Goal: Check status: Check status

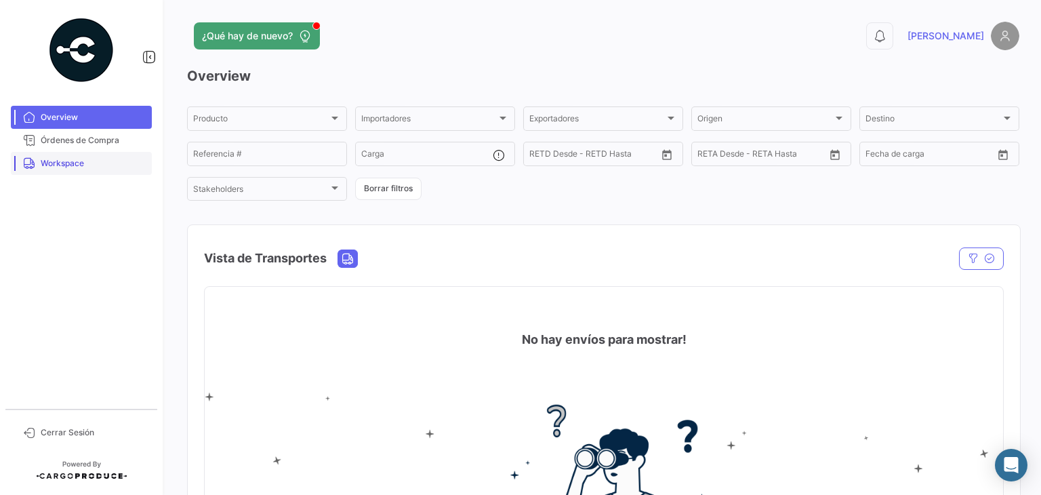
click at [52, 153] on link "Workspace" at bounding box center [81, 163] width 141 height 23
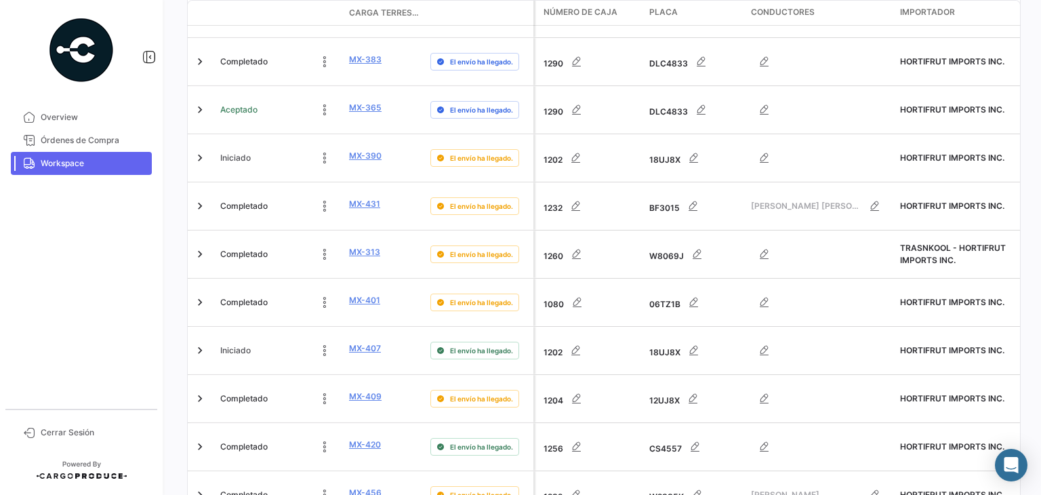
scroll to position [807, 0]
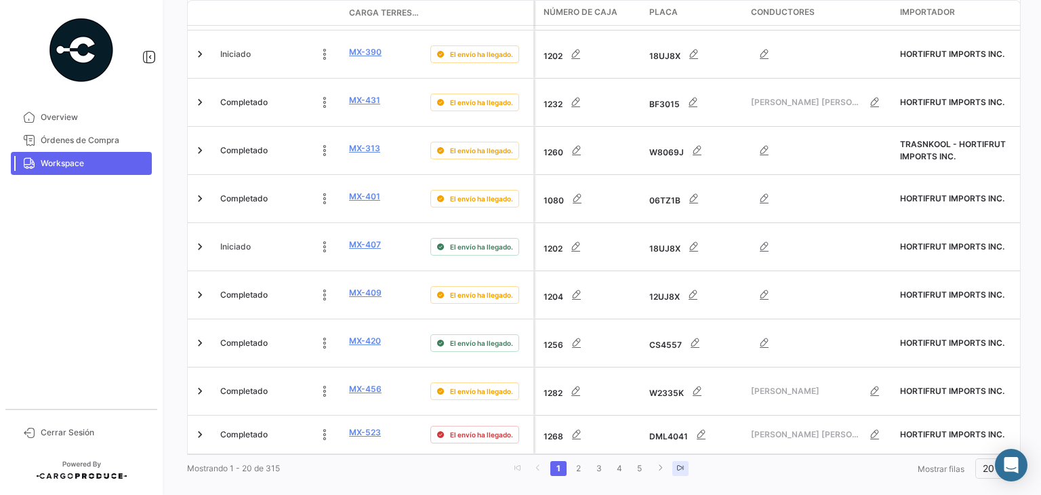
click at [678, 464] on icon "go to last page" at bounding box center [680, 468] width 8 height 8
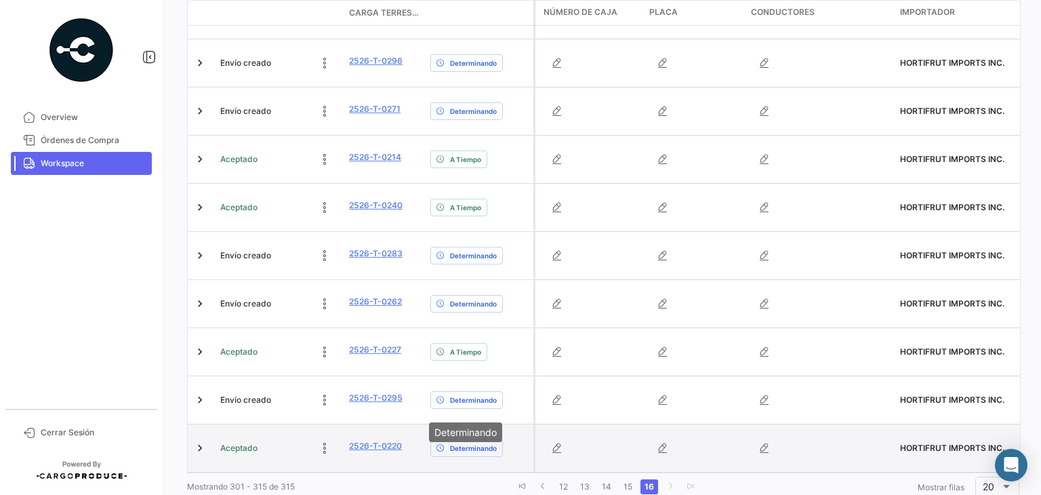
click at [453, 443] on span "Determinando" at bounding box center [473, 448] width 47 height 11
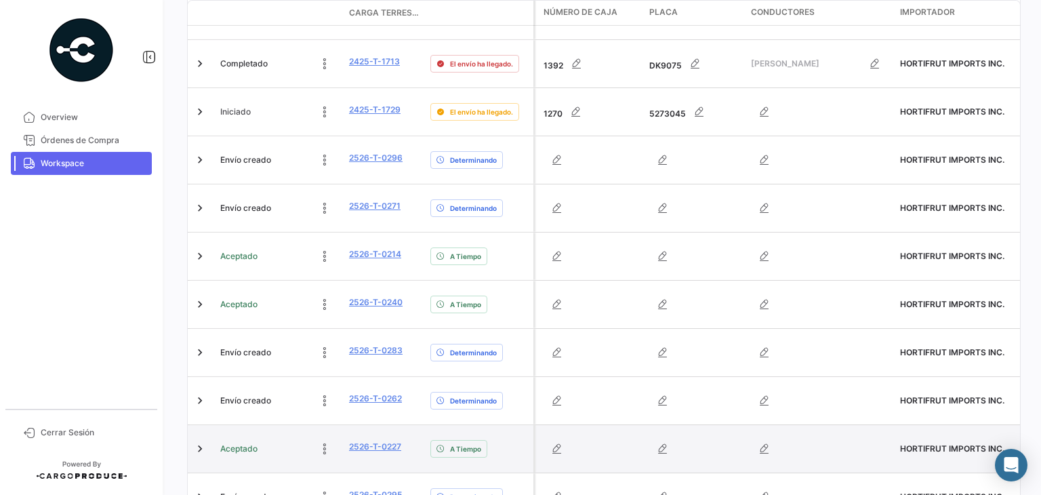
scroll to position [478, 0]
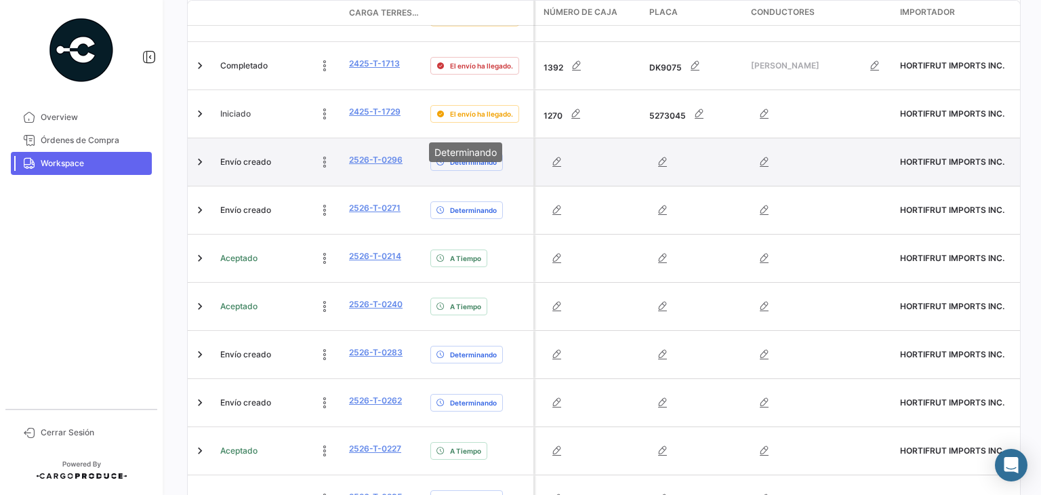
click at [466, 157] on span "Determinando" at bounding box center [473, 162] width 47 height 11
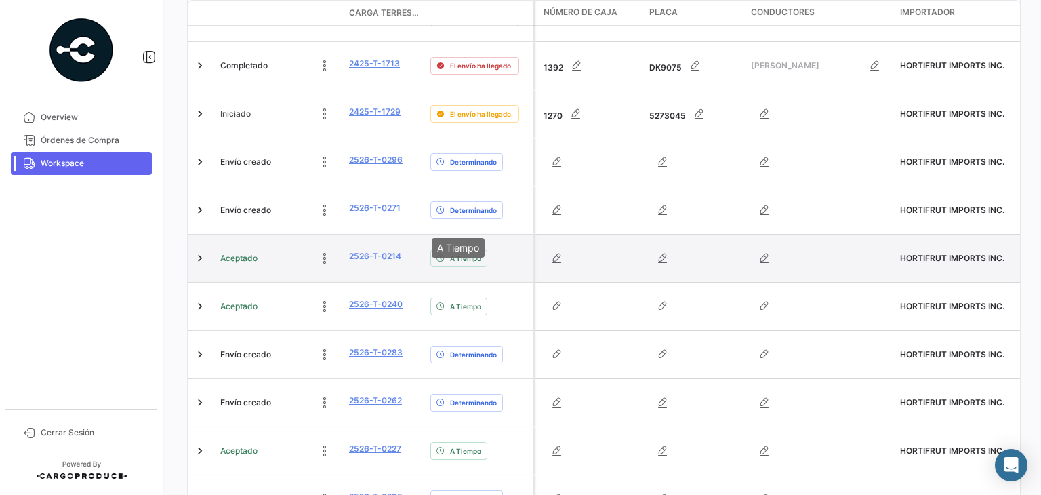
click at [439, 254] on icon at bounding box center [440, 258] width 8 height 8
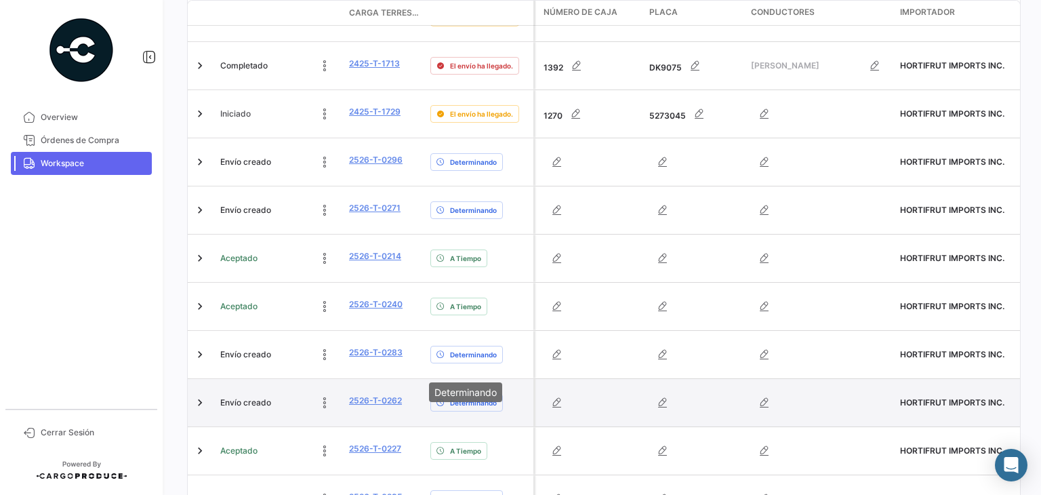
click at [453, 397] on span "Determinando" at bounding box center [473, 402] width 47 height 11
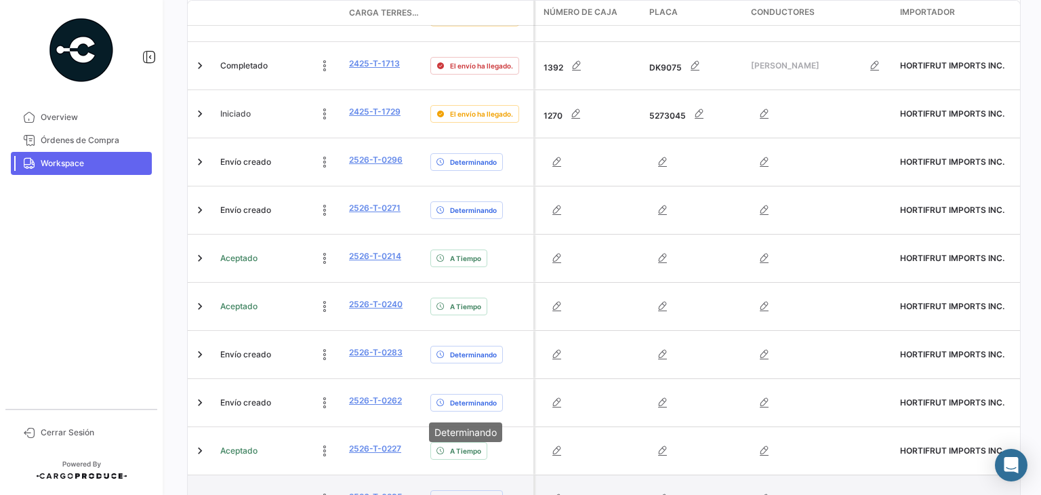
click at [447, 490] on div "Determinando" at bounding box center [466, 499] width 73 height 18
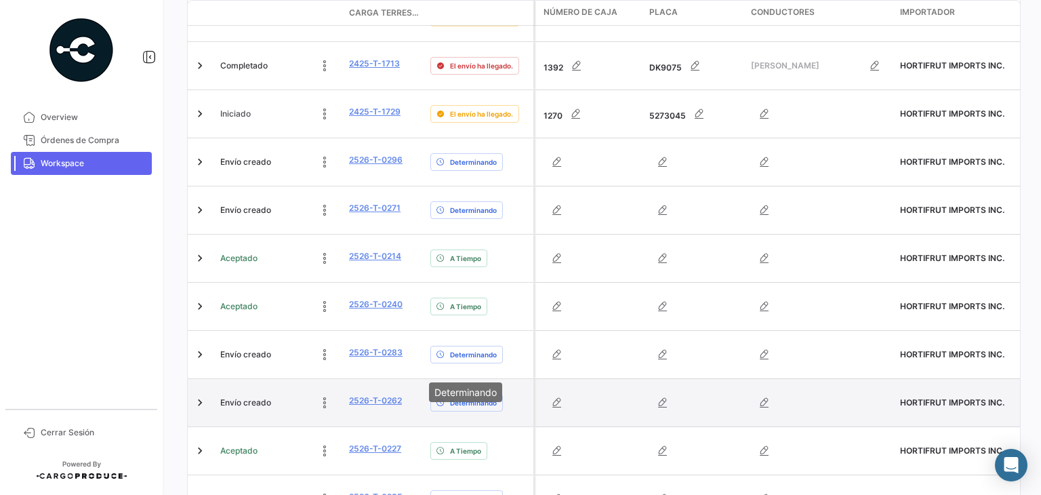
click at [464, 394] on div "Determinando" at bounding box center [466, 403] width 73 height 18
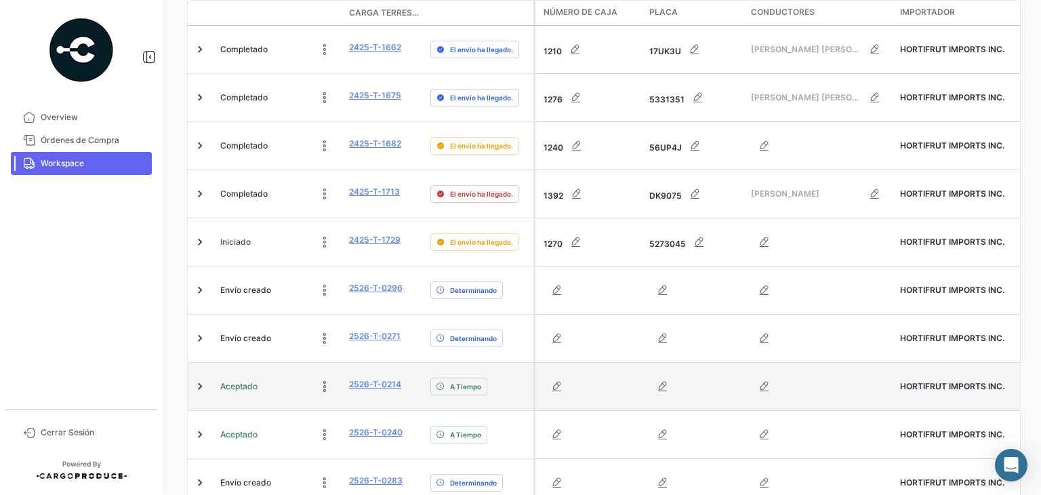
scroll to position [350, 0]
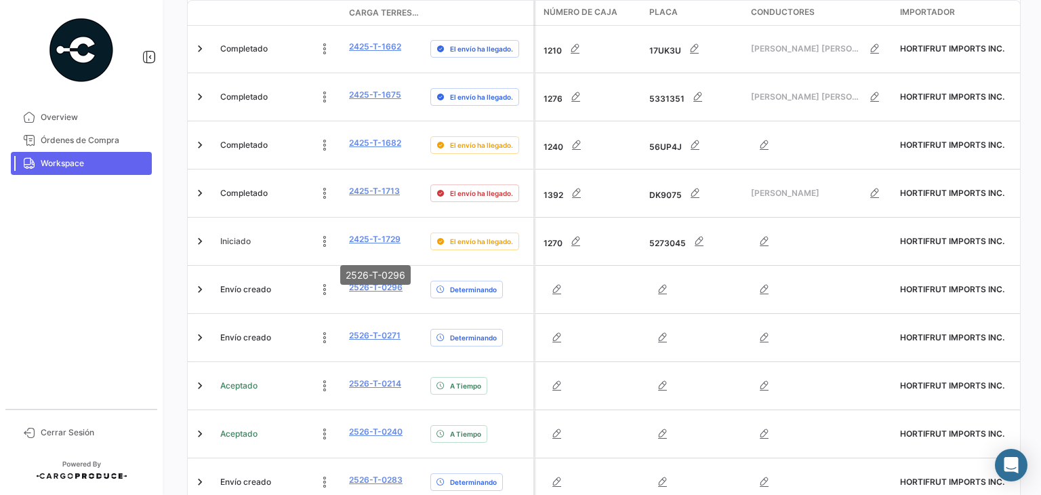
click at [376, 259] on mat-tooltip-component "2526-T-0296" at bounding box center [375, 274] width 89 height 39
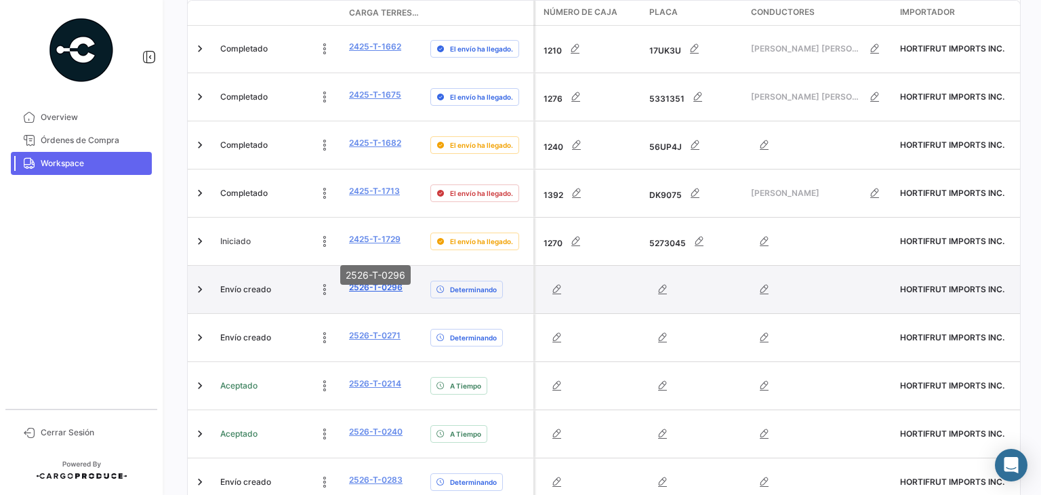
click at [371, 281] on link "2526-T-0296" at bounding box center [376, 287] width 54 height 12
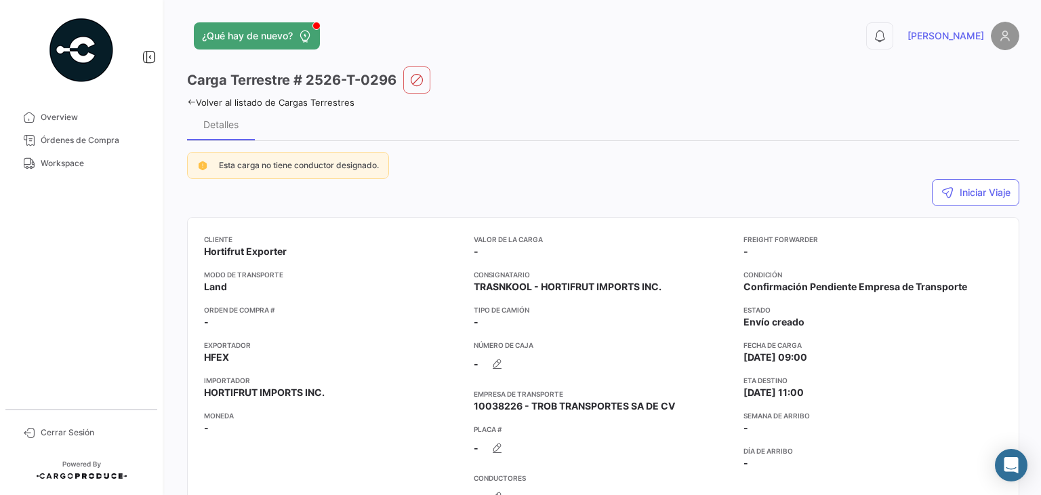
click at [192, 98] on icon at bounding box center [191, 102] width 9 height 9
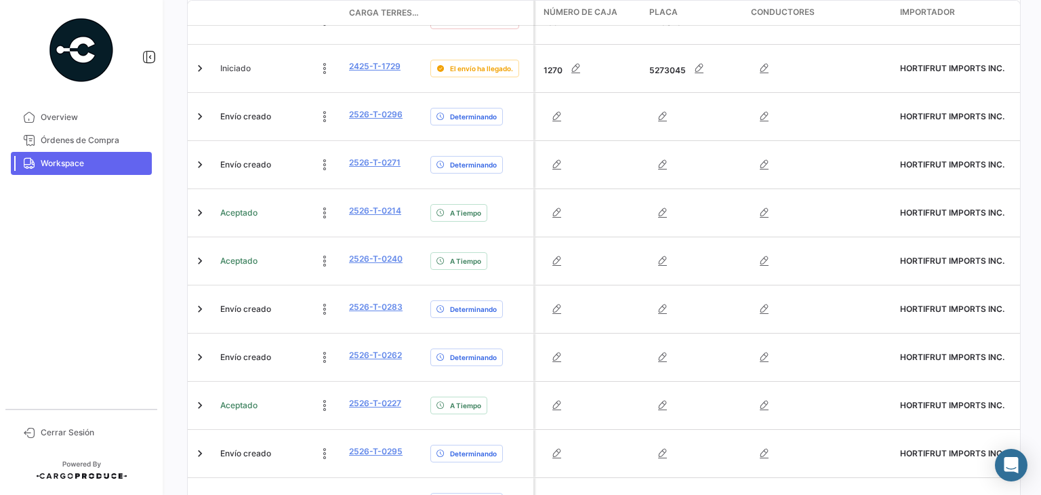
scroll to position [523, 0]
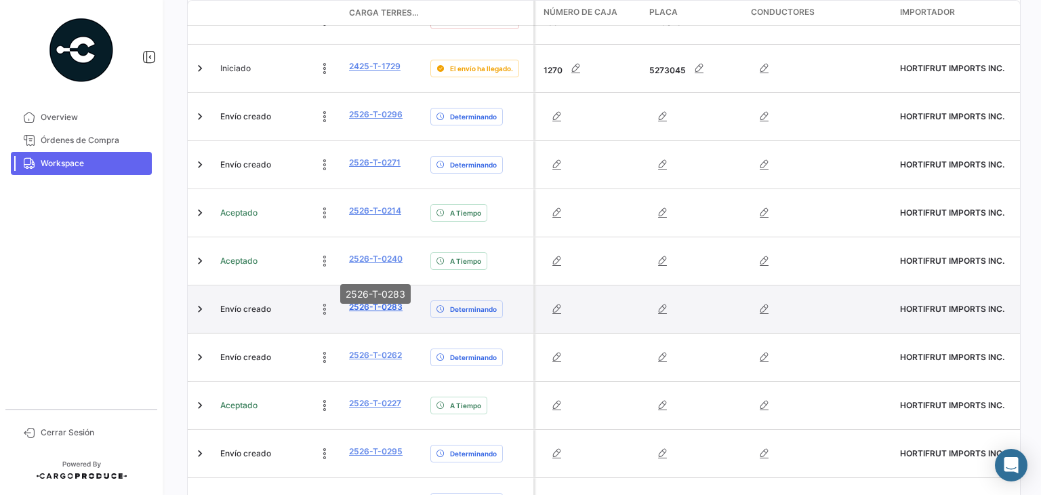
click at [366, 301] on link "2526-T-0283" at bounding box center [376, 307] width 54 height 12
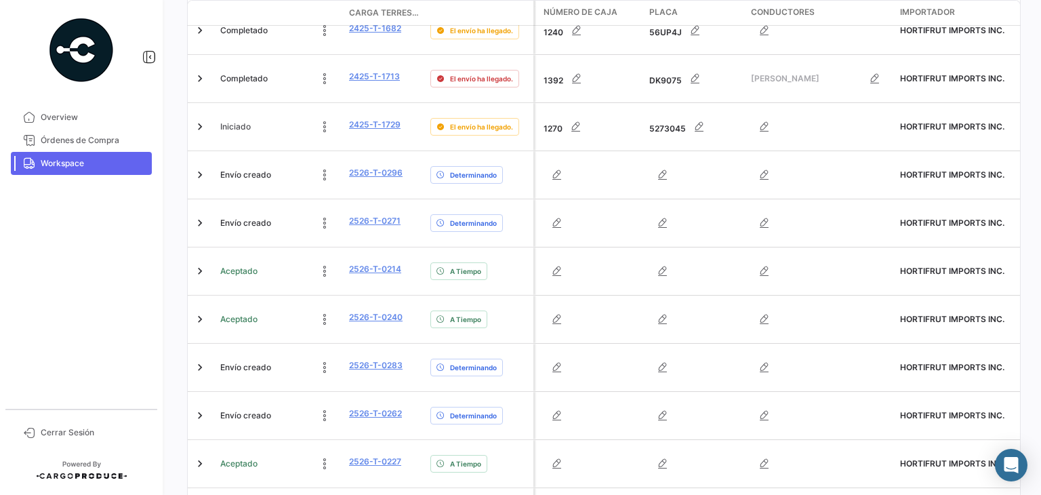
scroll to position [577, 0]
